Goal: Information Seeking & Learning: Learn about a topic

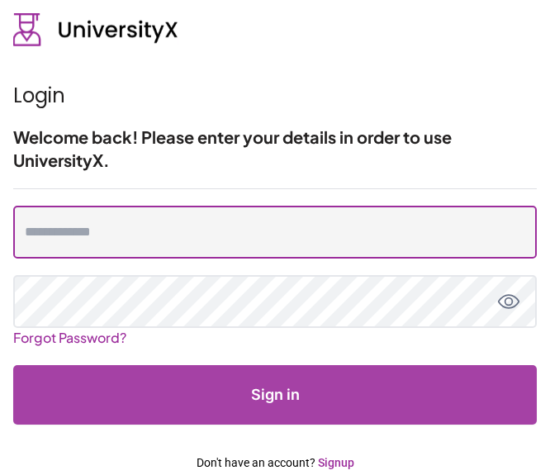
type input "**********"
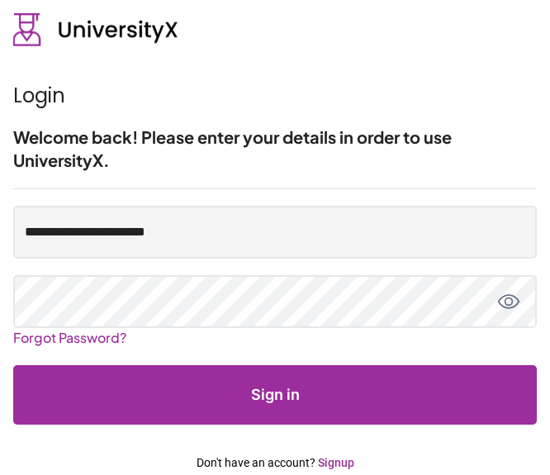
click at [400, 385] on button "Sign in" at bounding box center [274, 394] width 523 height 59
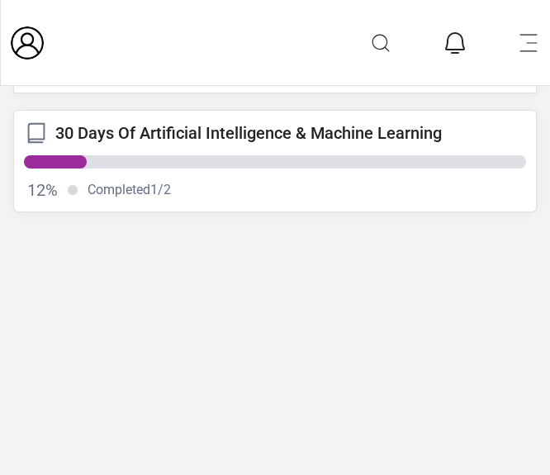
scroll to position [670, 0]
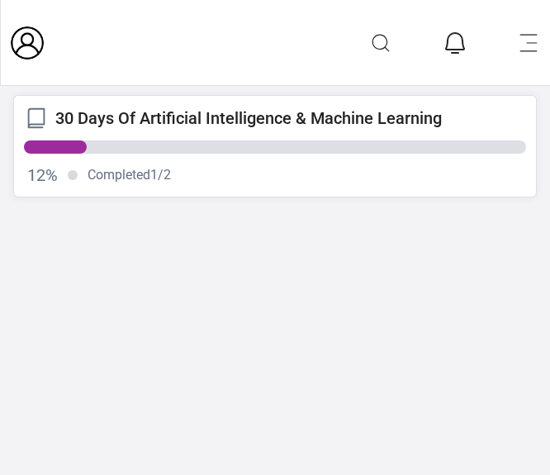
click at [226, 159] on div "12 % Completed 1 / 2" at bounding box center [275, 163] width 502 height 46
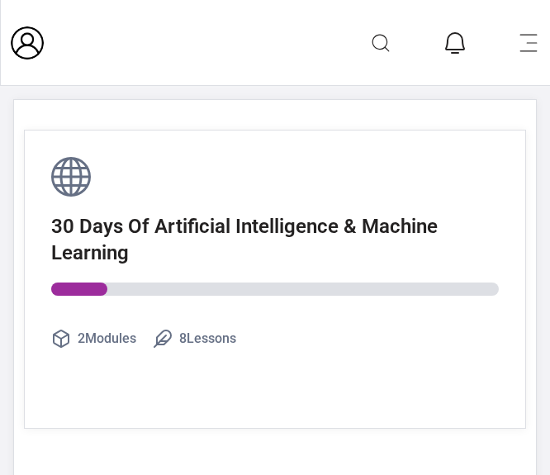
scroll to position [456, 0]
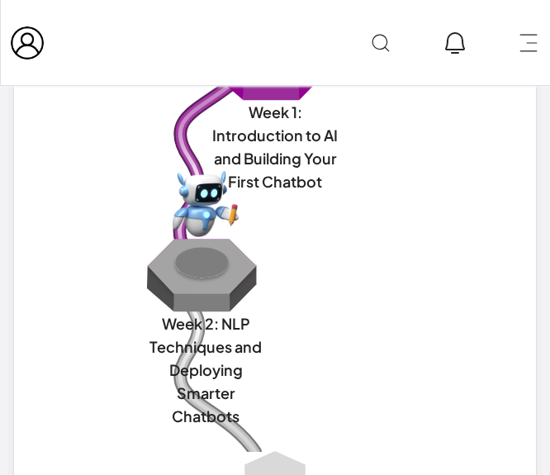
click at [205, 266] on img at bounding box center [205, 274] width 125 height 75
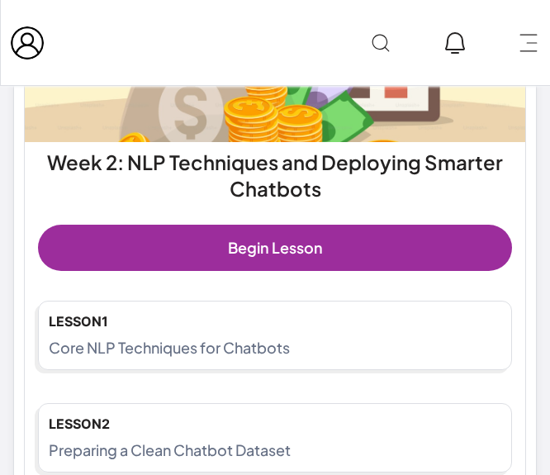
click at [205, 266] on link "Begin Lesson" at bounding box center [275, 248] width 474 height 46
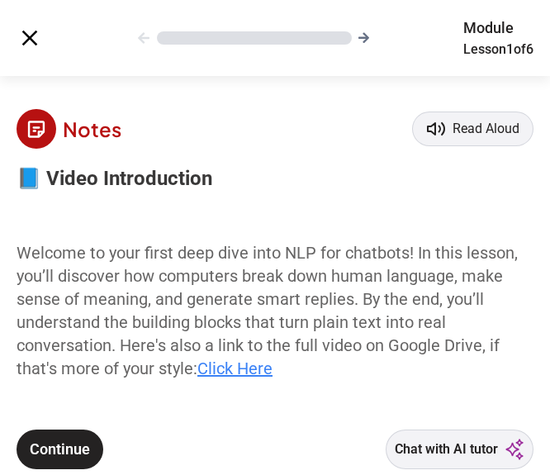
click at [45, 440] on button "Continue" at bounding box center [60, 449] width 87 height 40
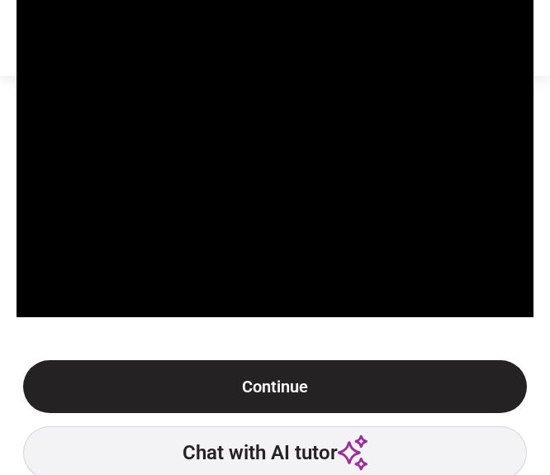
scroll to position [76, 0]
